Goal: Task Accomplishment & Management: Manage account settings

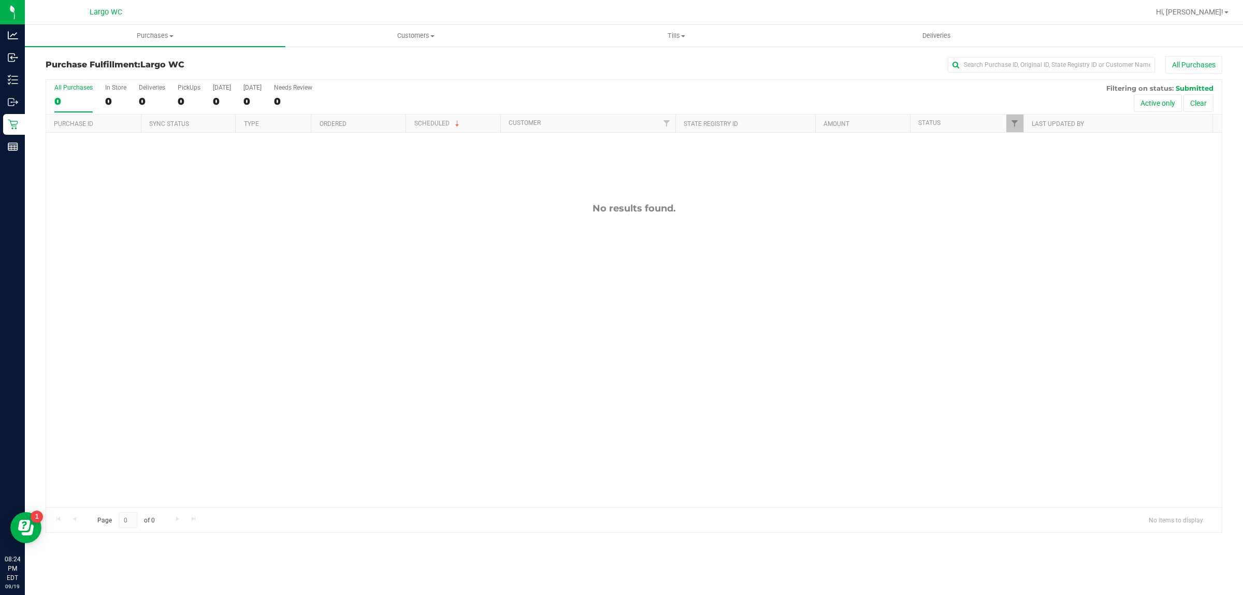
click at [148, 276] on div "No results found." at bounding box center [634, 355] width 1176 height 444
click at [110, 95] on div "0" at bounding box center [115, 101] width 21 height 12
click at [0, 0] on input "In Store 0" at bounding box center [0, 0] width 0 height 0
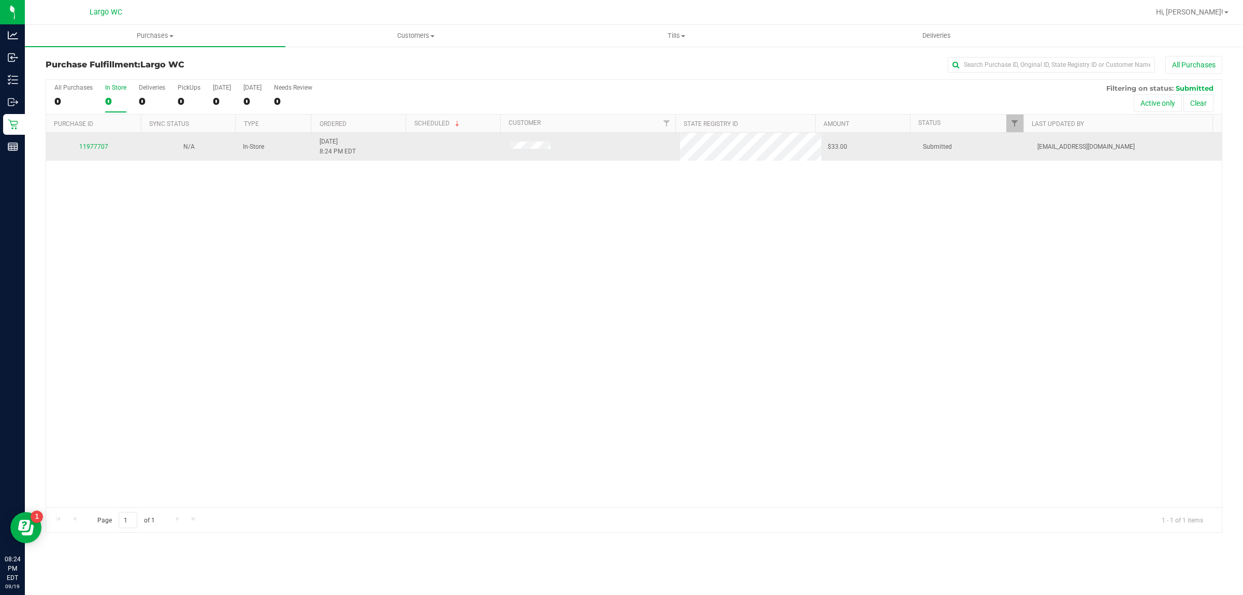
click at [97, 143] on div "11977707" at bounding box center [93, 147] width 83 height 10
click at [97, 146] on link "11977707" at bounding box center [93, 146] width 29 height 7
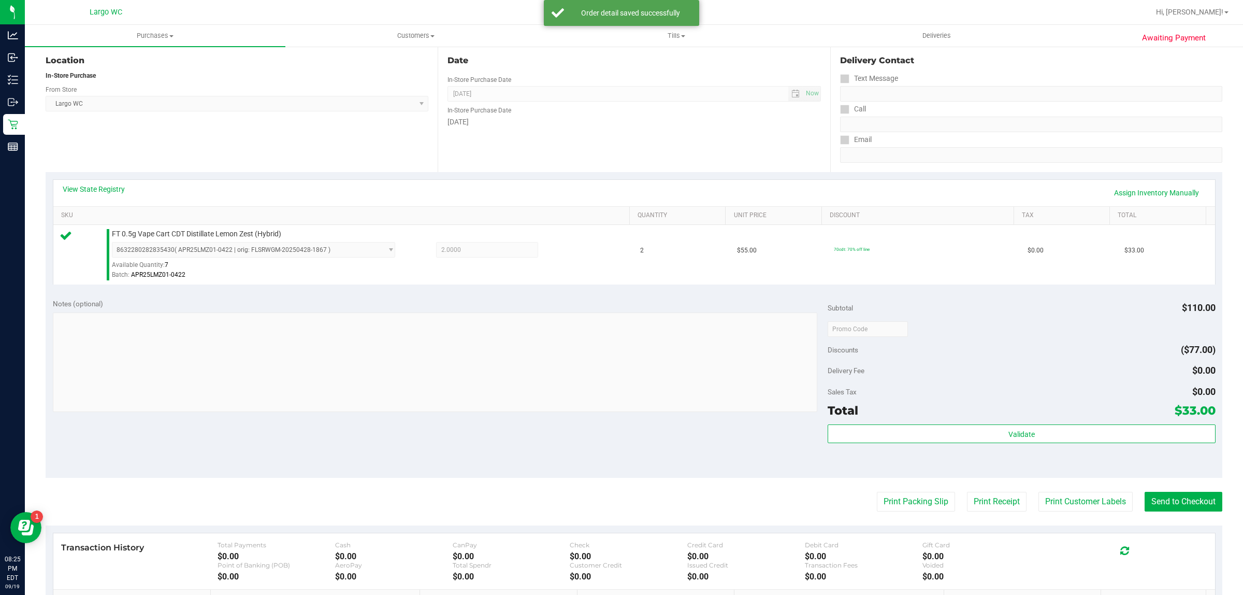
scroll to position [119, 0]
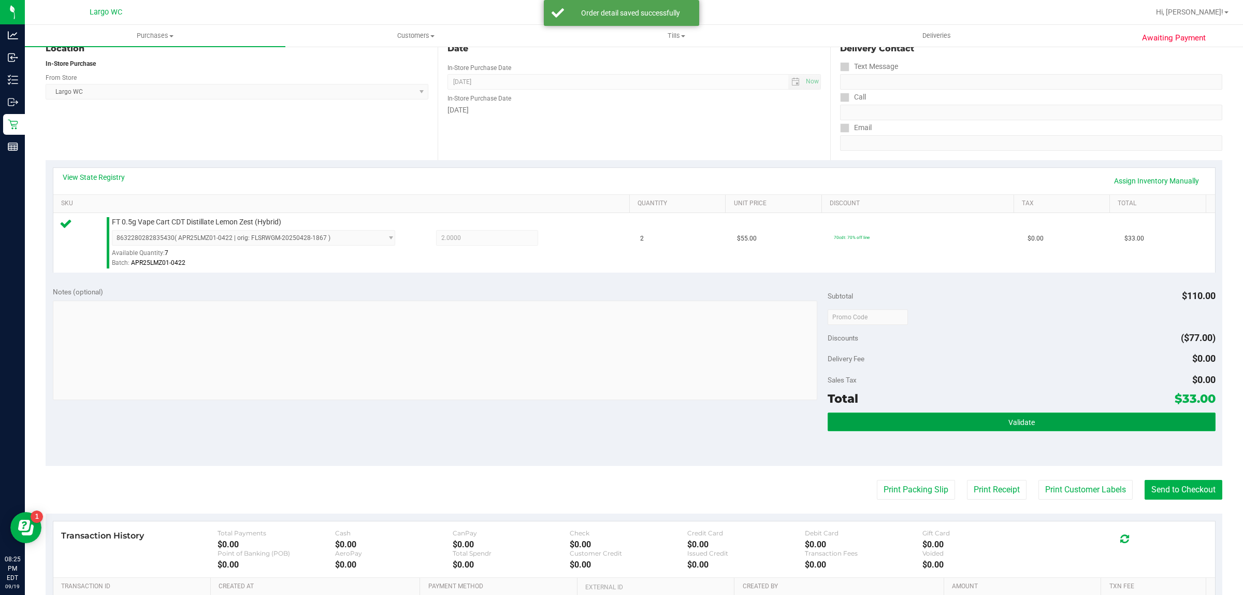
click at [1057, 423] on button "Validate" at bounding box center [1021, 421] width 387 height 19
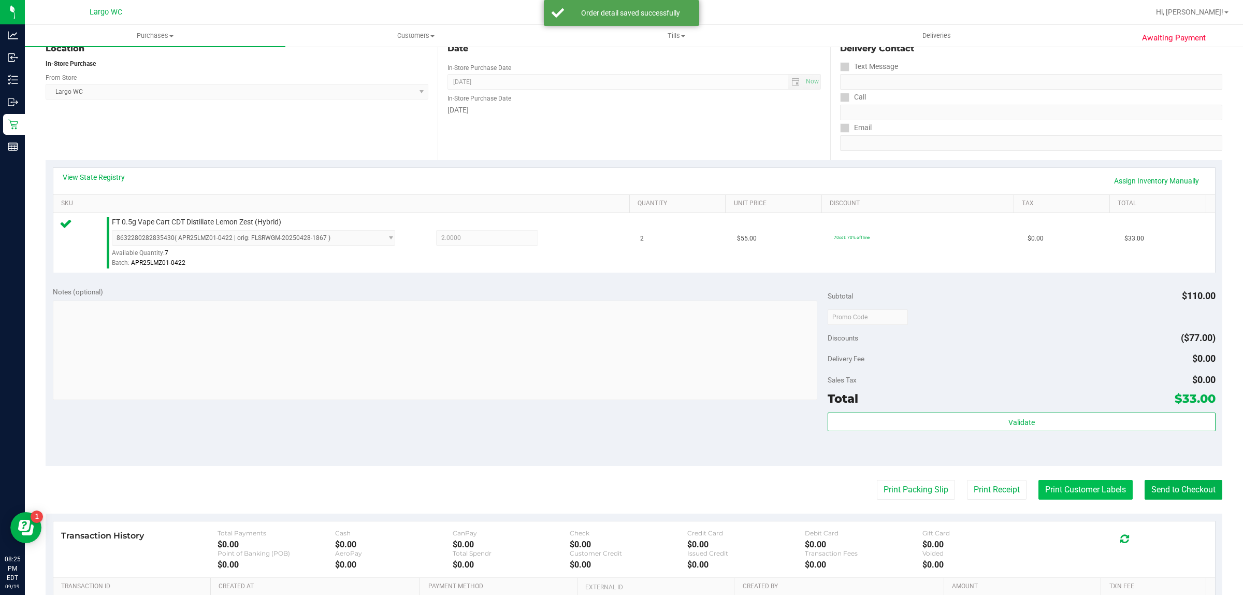
click at [1059, 486] on button "Print Customer Labels" at bounding box center [1085, 490] width 94 height 20
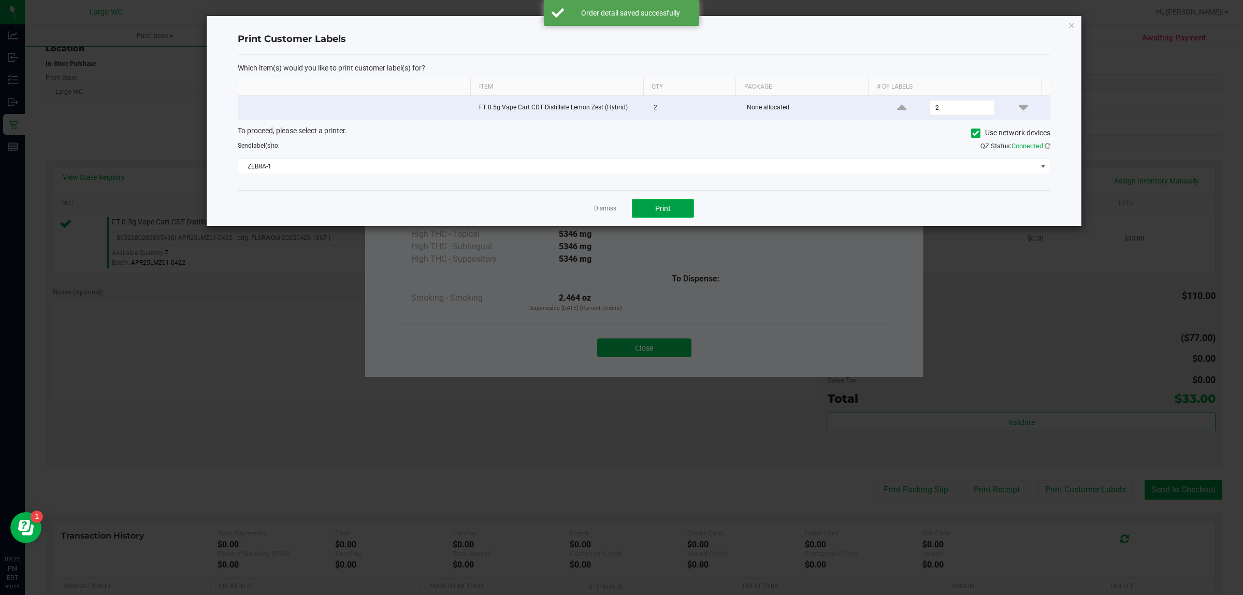
click at [669, 214] on button "Print" at bounding box center [663, 208] width 62 height 19
click at [602, 213] on link "Dismiss" at bounding box center [605, 208] width 22 height 9
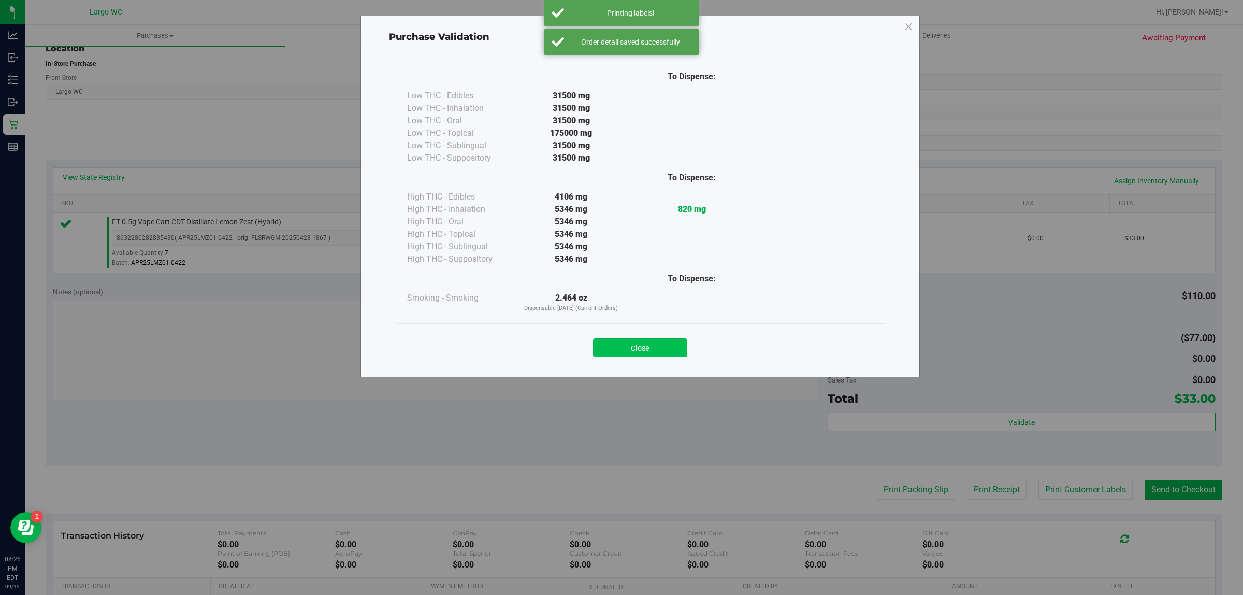
click at [650, 350] on button "Close" at bounding box center [640, 347] width 94 height 19
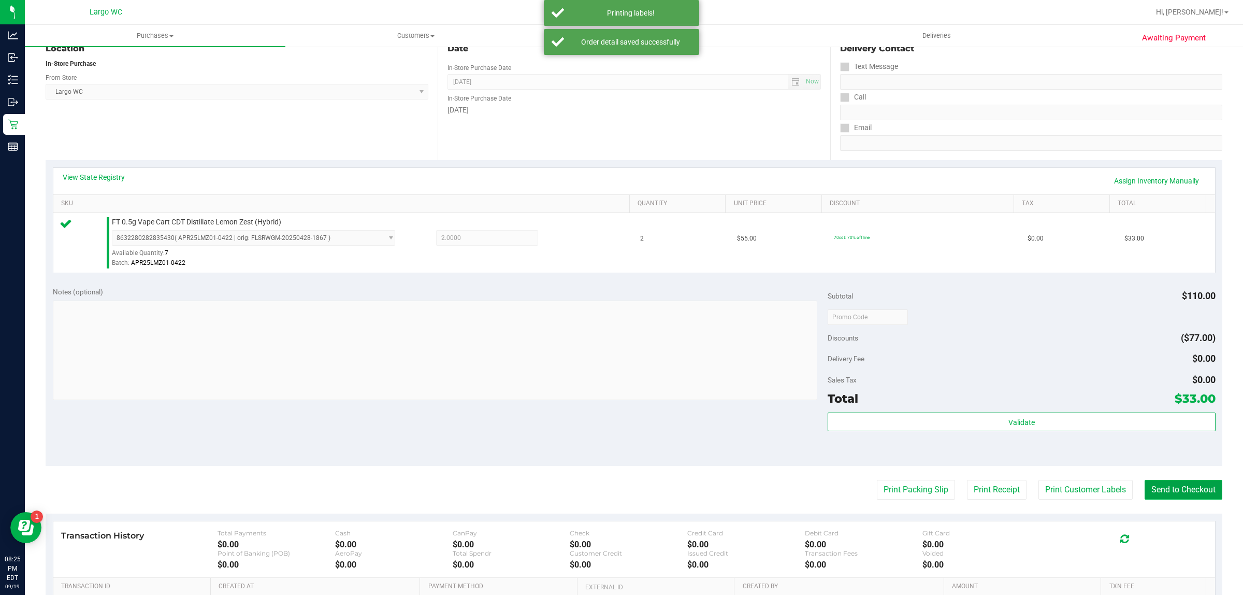
click at [1161, 490] on button "Send to Checkout" at bounding box center [1184, 490] width 78 height 20
